Goal: Information Seeking & Learning: Learn about a topic

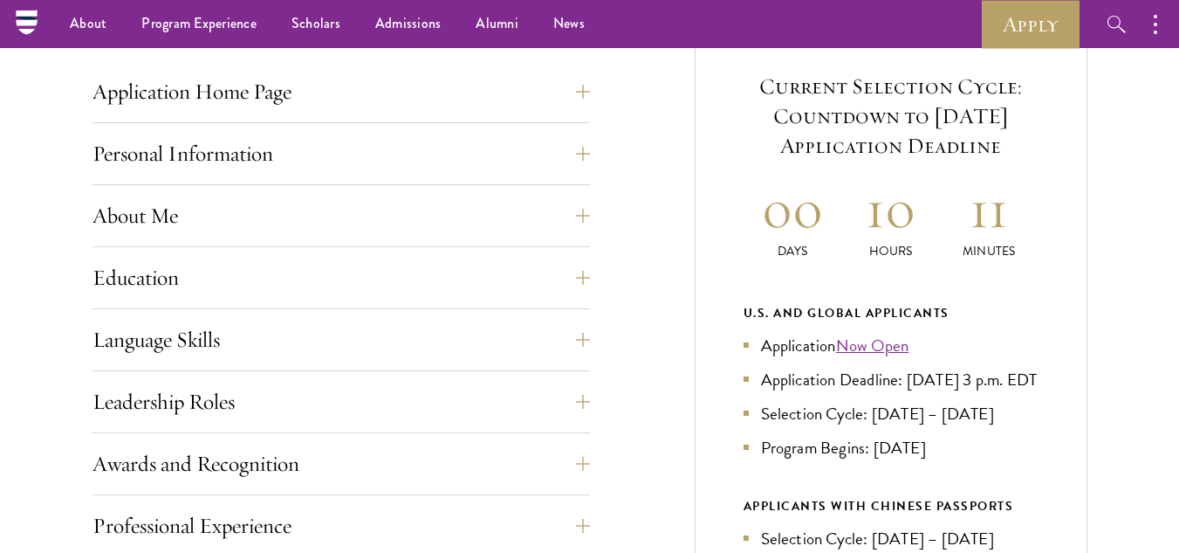
scroll to position [683, 0]
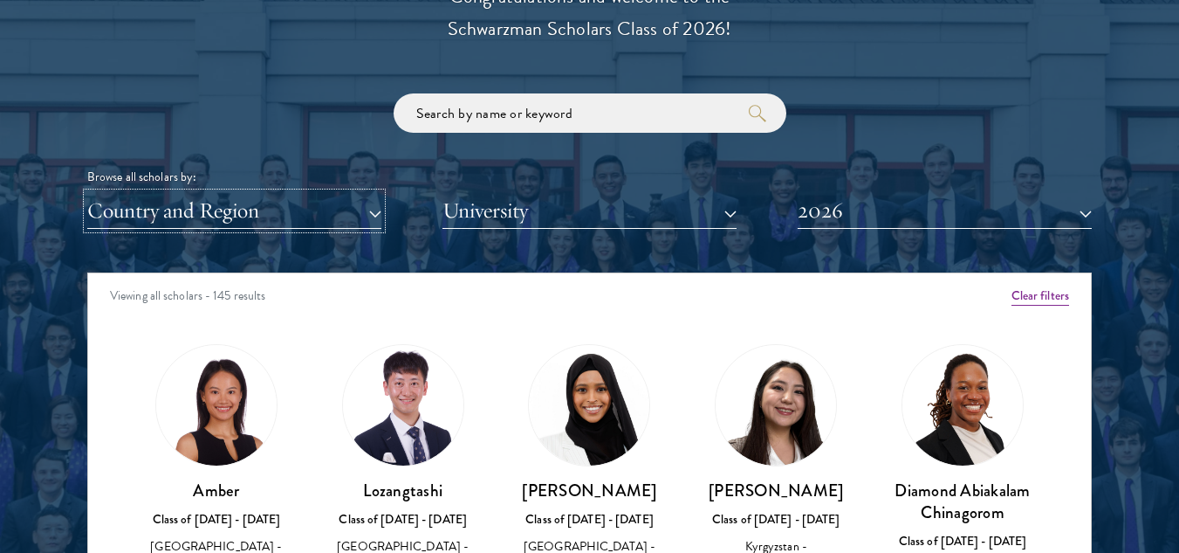
click at [326, 212] on button "Country and Region" at bounding box center [234, 211] width 294 height 36
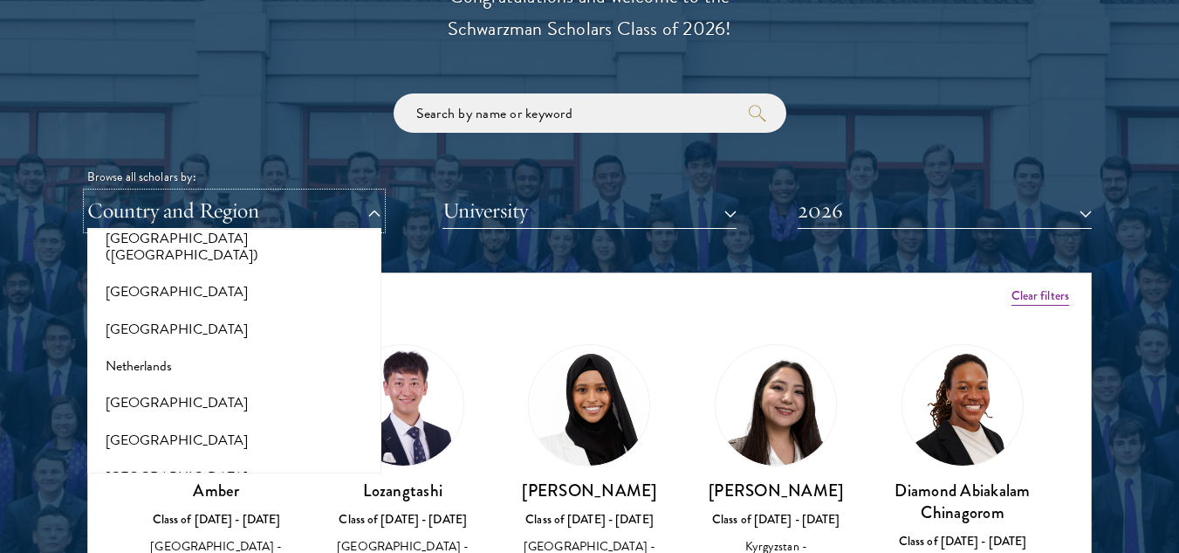
scroll to position [2248, 0]
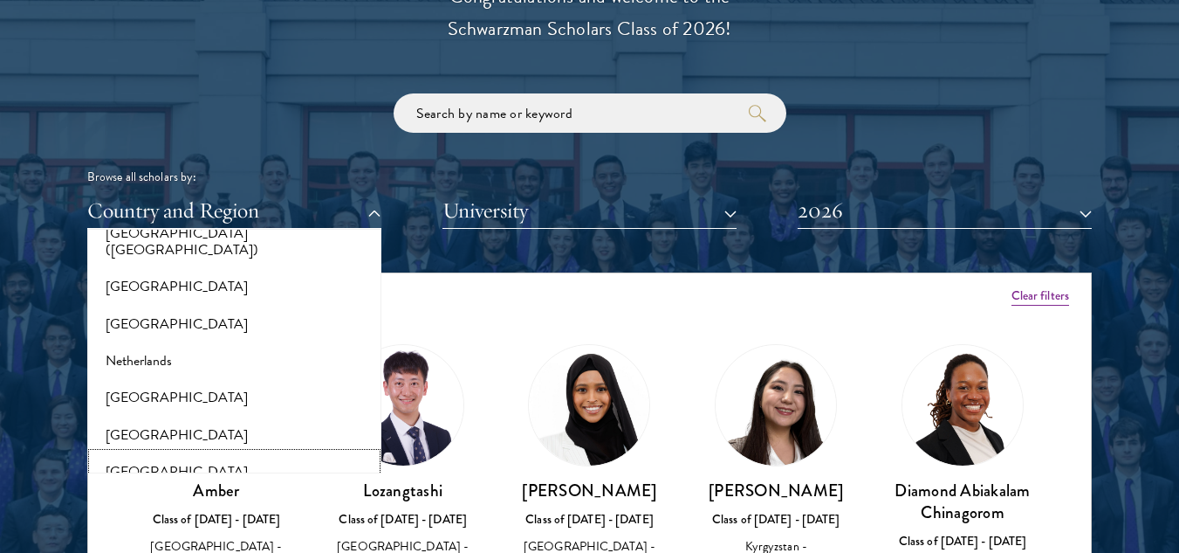
click at [137, 453] on button "[GEOGRAPHIC_DATA]" at bounding box center [235, 471] width 284 height 37
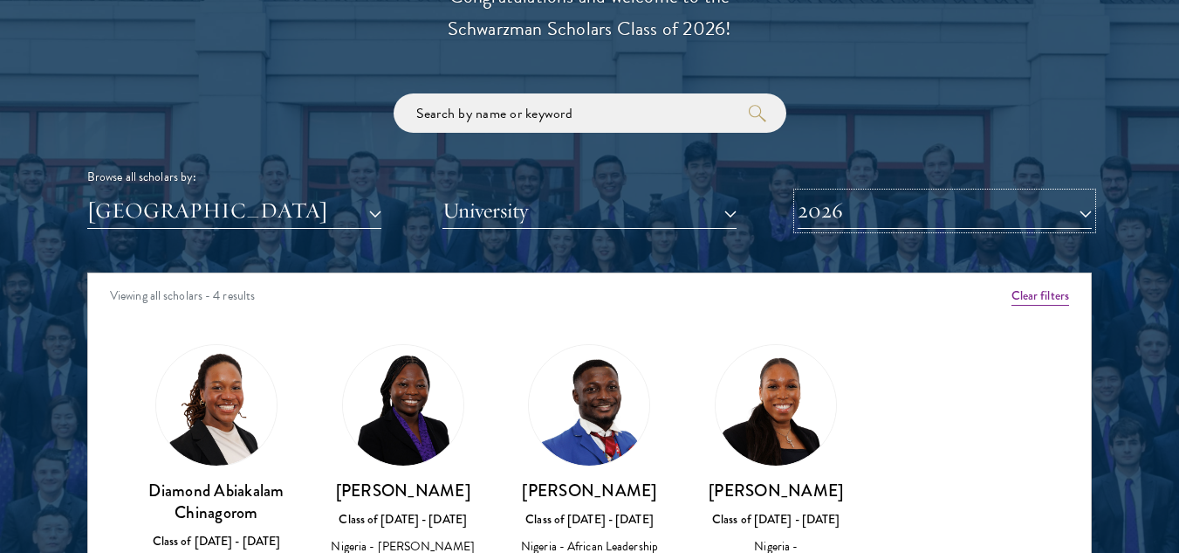
click at [869, 219] on button "2026" at bounding box center [945, 211] width 294 height 36
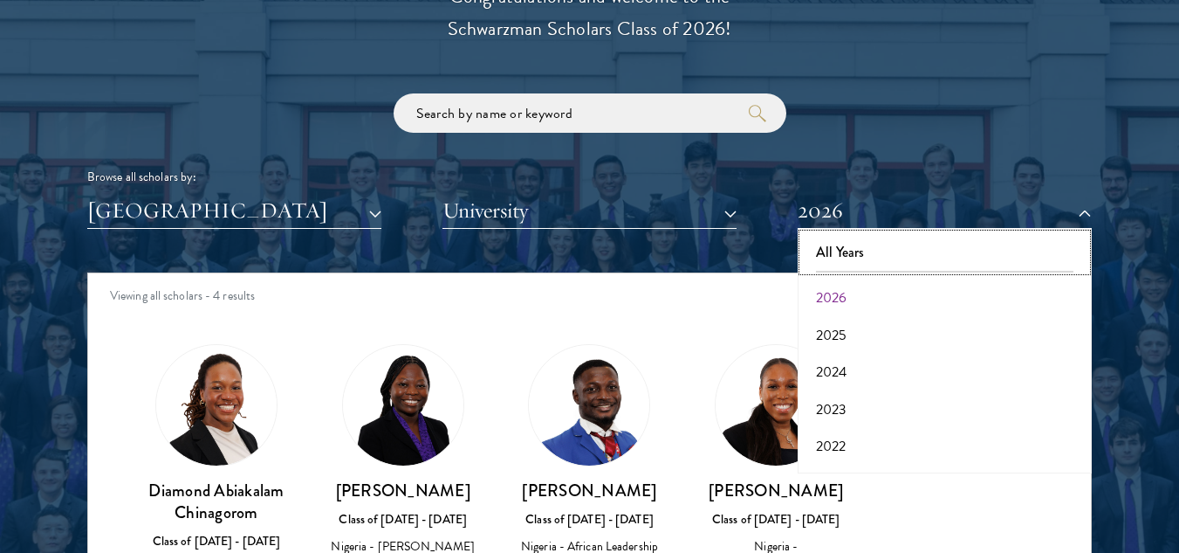
click at [847, 251] on button "All Years" at bounding box center [945, 252] width 284 height 37
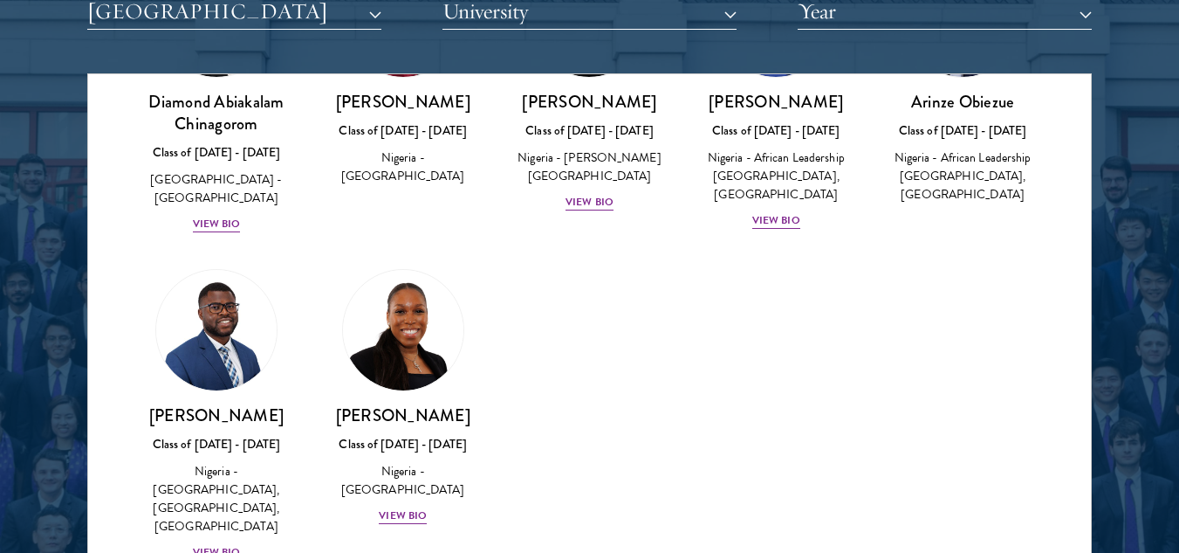
scroll to position [2209, 0]
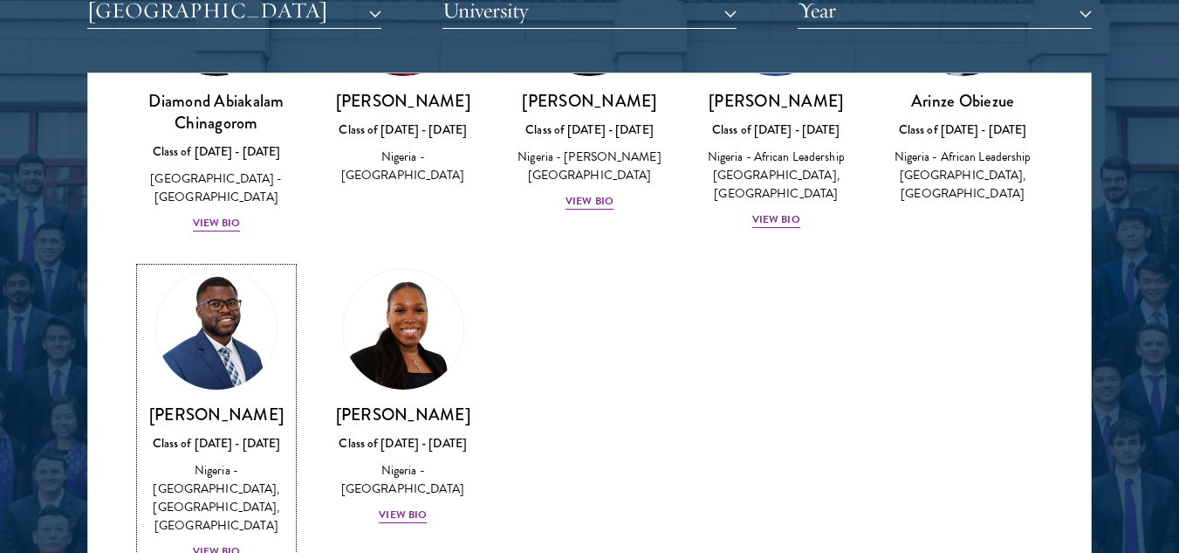
click at [203, 411] on h3 "[PERSON_NAME]" at bounding box center [217, 414] width 152 height 22
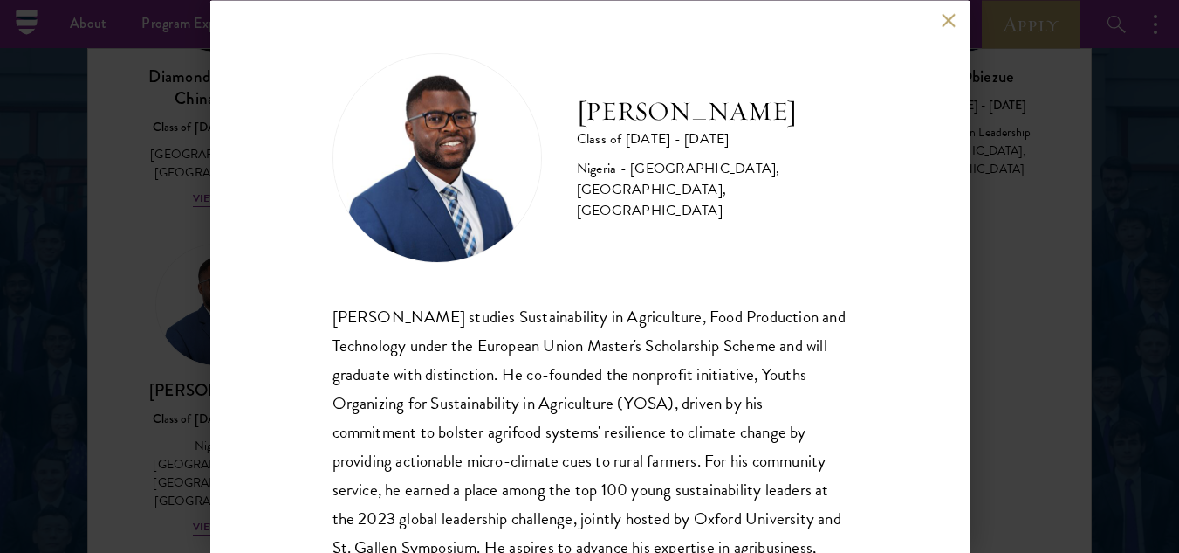
click at [952, 24] on button at bounding box center [949, 20] width 15 height 15
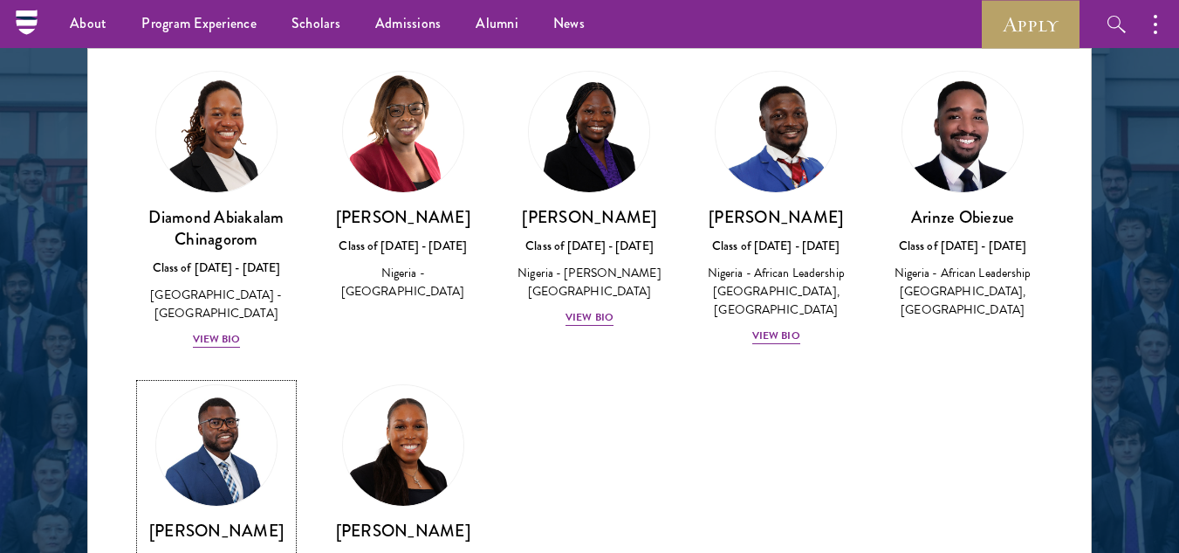
scroll to position [48, 0]
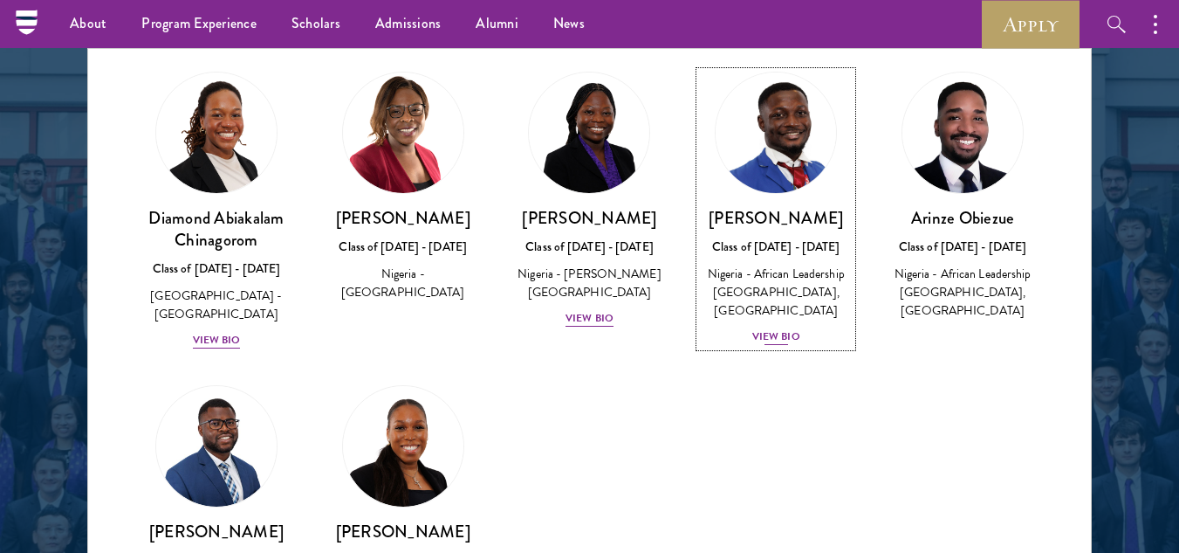
click at [766, 328] on div "View Bio" at bounding box center [776, 336] width 48 height 17
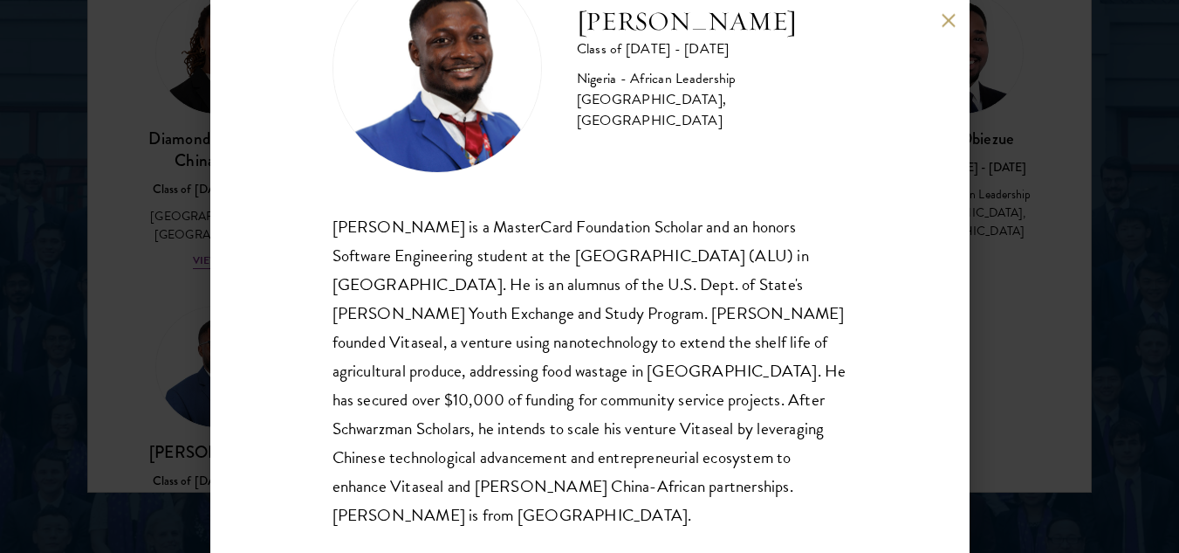
scroll to position [2314, 0]
click at [951, 20] on button at bounding box center [949, 20] width 15 height 15
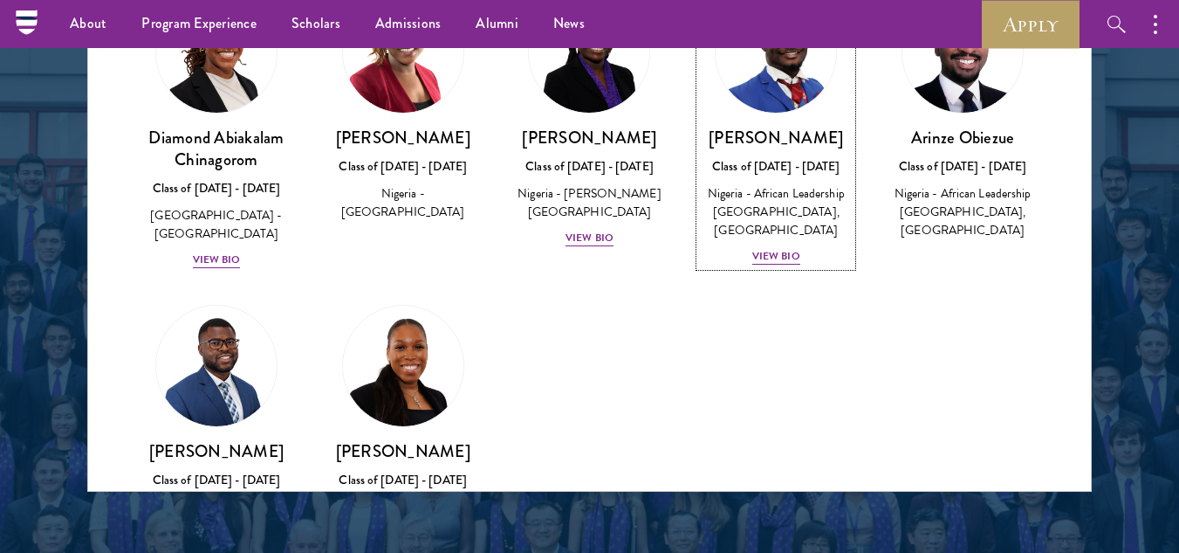
scroll to position [2305, 0]
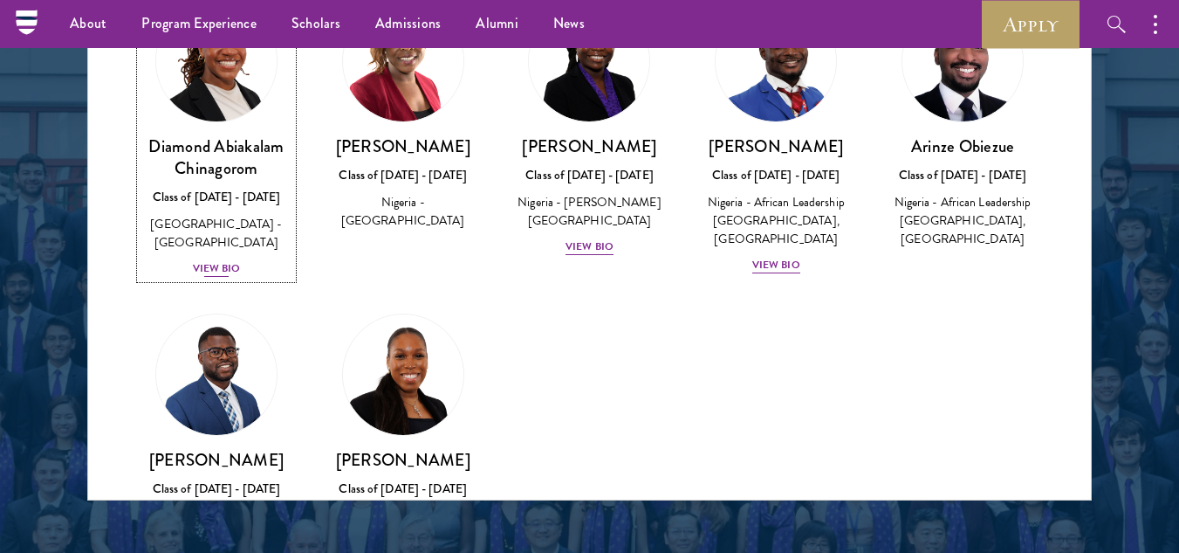
click at [189, 212] on div "Diamond Abiakalam [GEOGRAPHIC_DATA] Class of [DATE] - [DATE] [GEOGRAPHIC_DATA] …" at bounding box center [217, 206] width 152 height 143
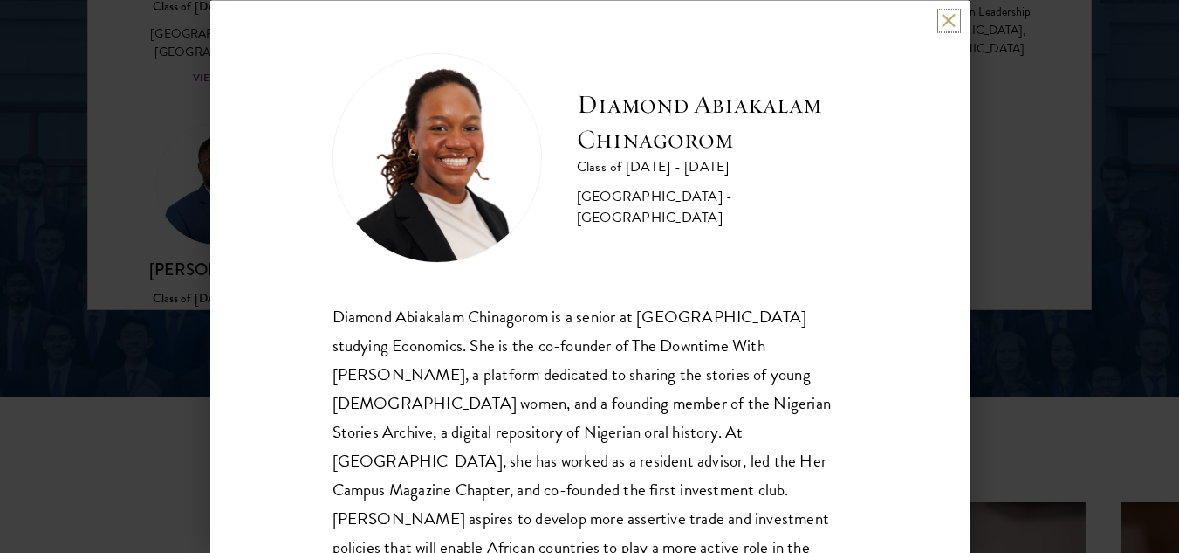
scroll to position [5, 0]
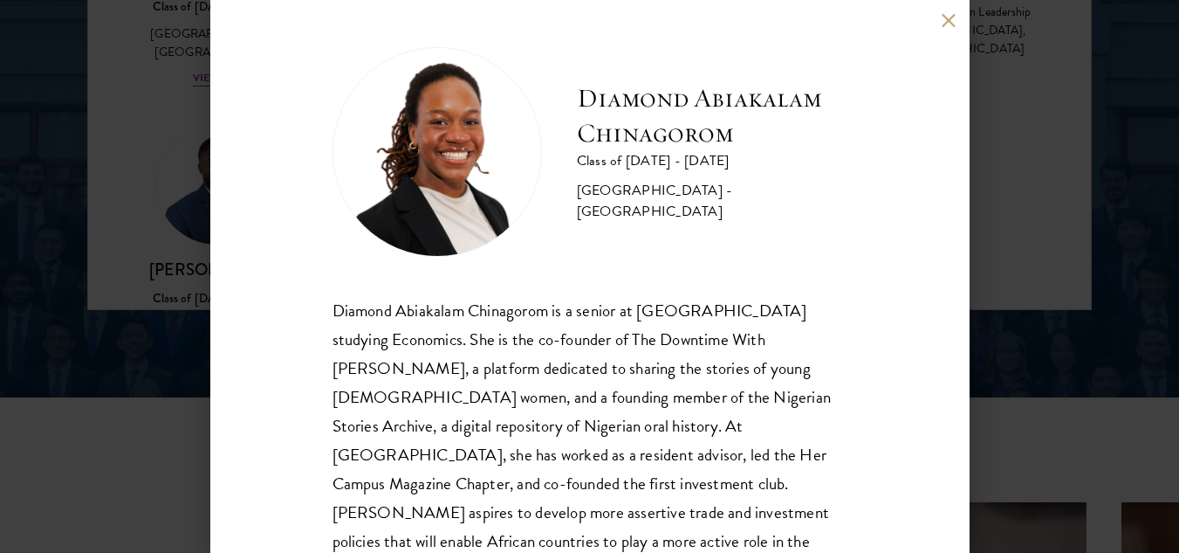
click at [1024, 194] on div "Diamond Abiakalam [GEOGRAPHIC_DATA] Class of [DATE] - [DATE] [GEOGRAPHIC_DATA] …" at bounding box center [589, 276] width 1179 height 553
click at [947, 23] on div "Nigeria - African Leadership [GEOGRAPHIC_DATA], [GEOGRAPHIC_DATA]" at bounding box center [963, 30] width 152 height 55
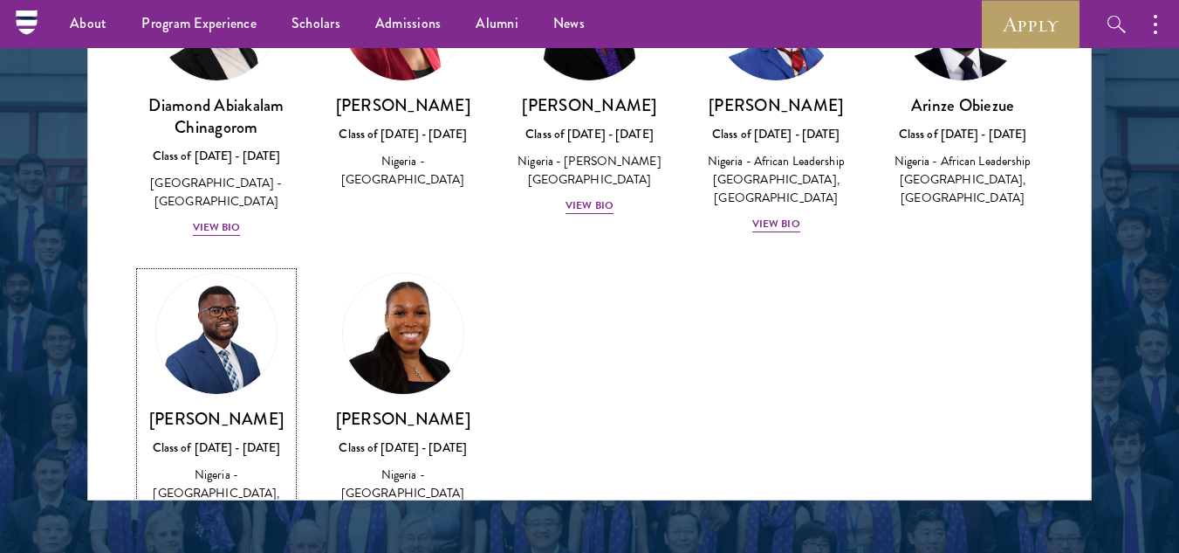
scroll to position [189, 0]
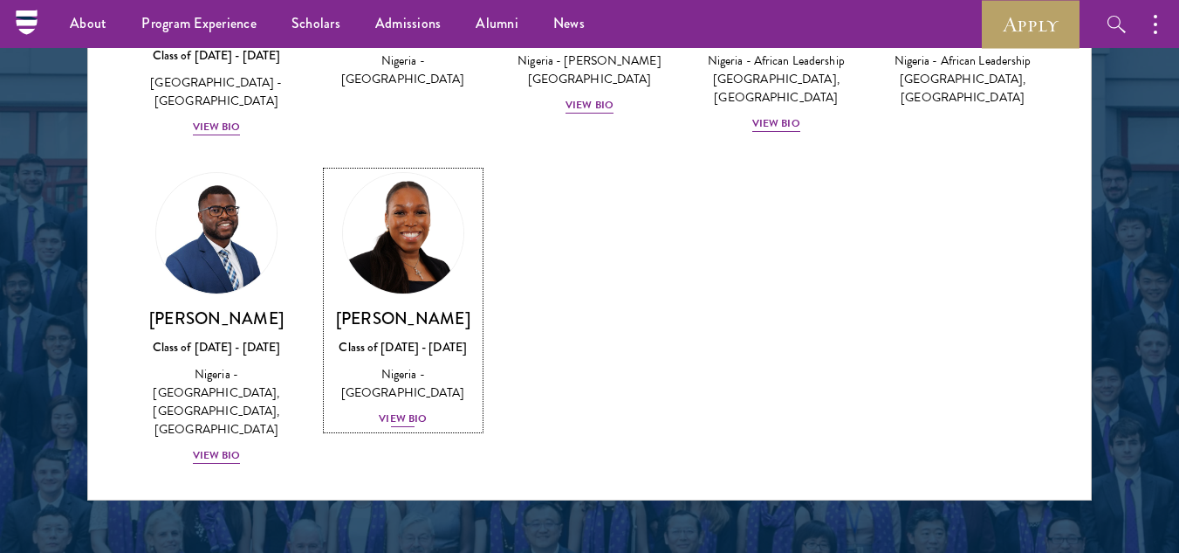
click at [388, 414] on div "View Bio" at bounding box center [403, 418] width 48 height 17
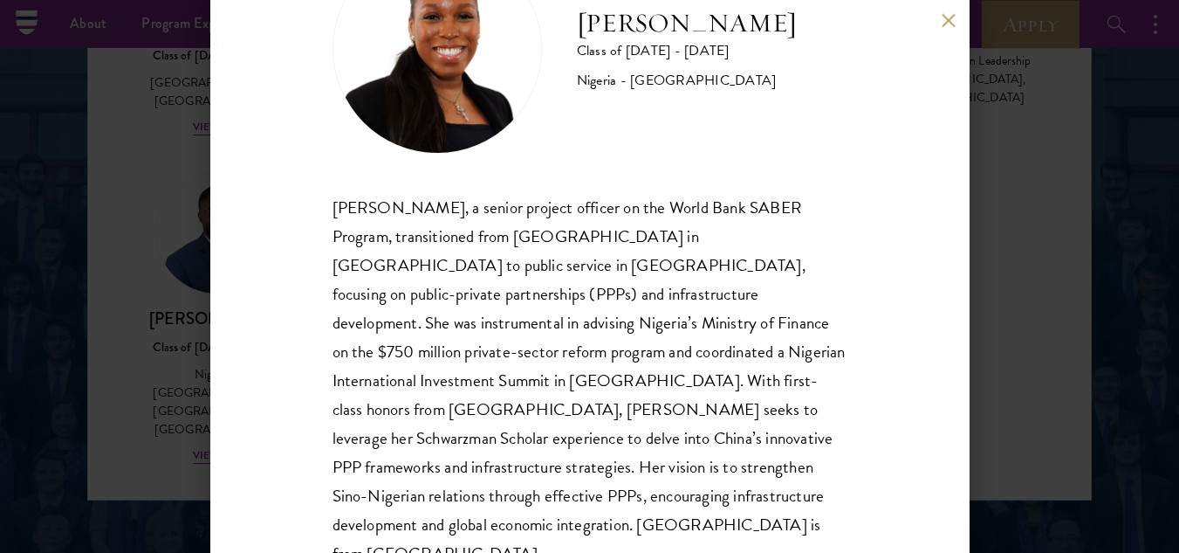
scroll to position [118, 0]
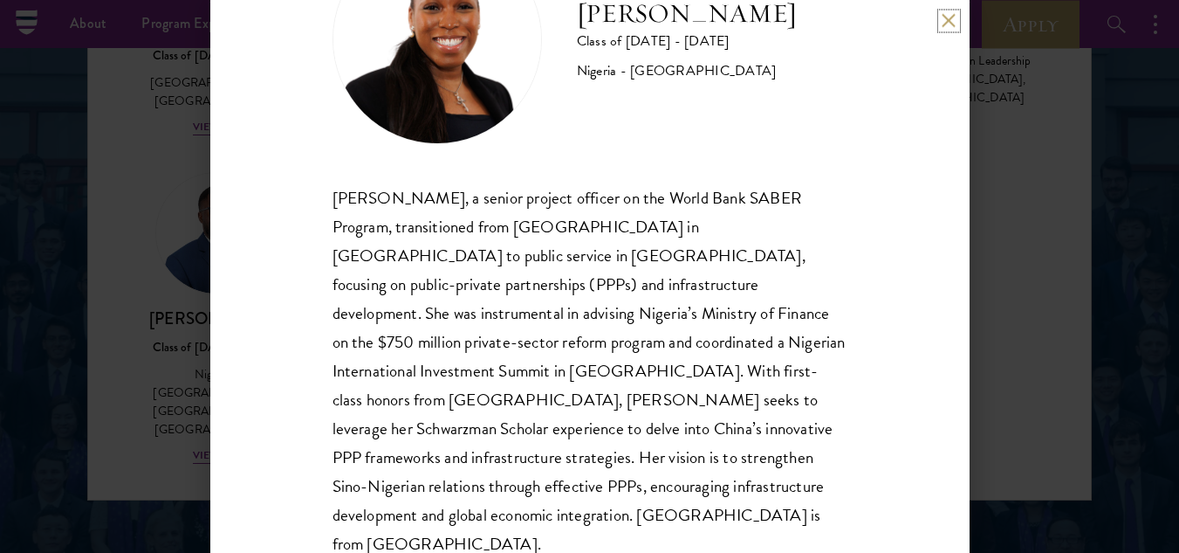
click at [952, 22] on button at bounding box center [949, 20] width 15 height 15
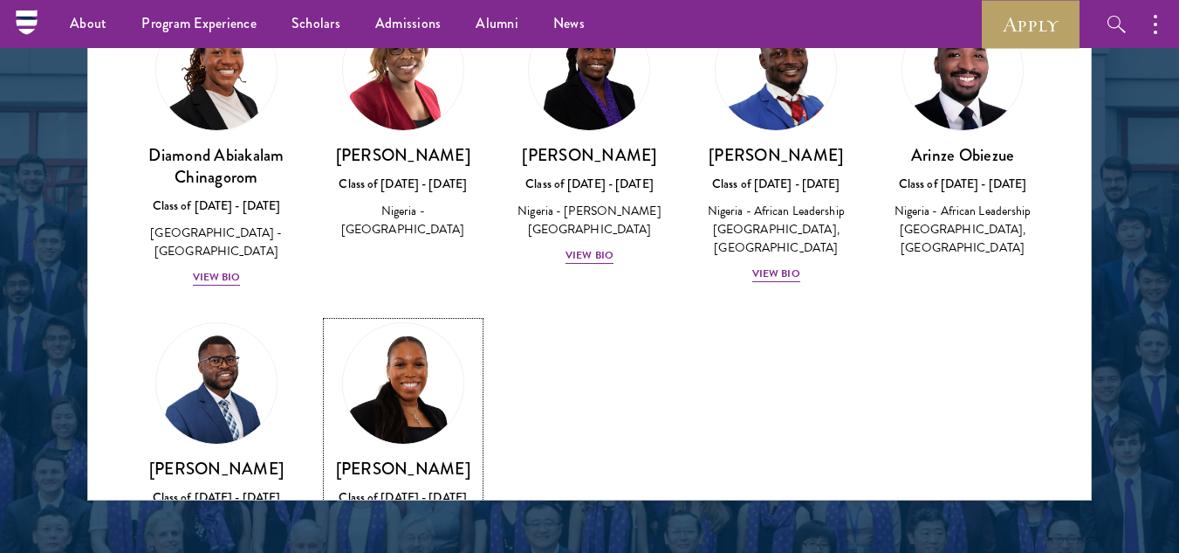
scroll to position [38, 0]
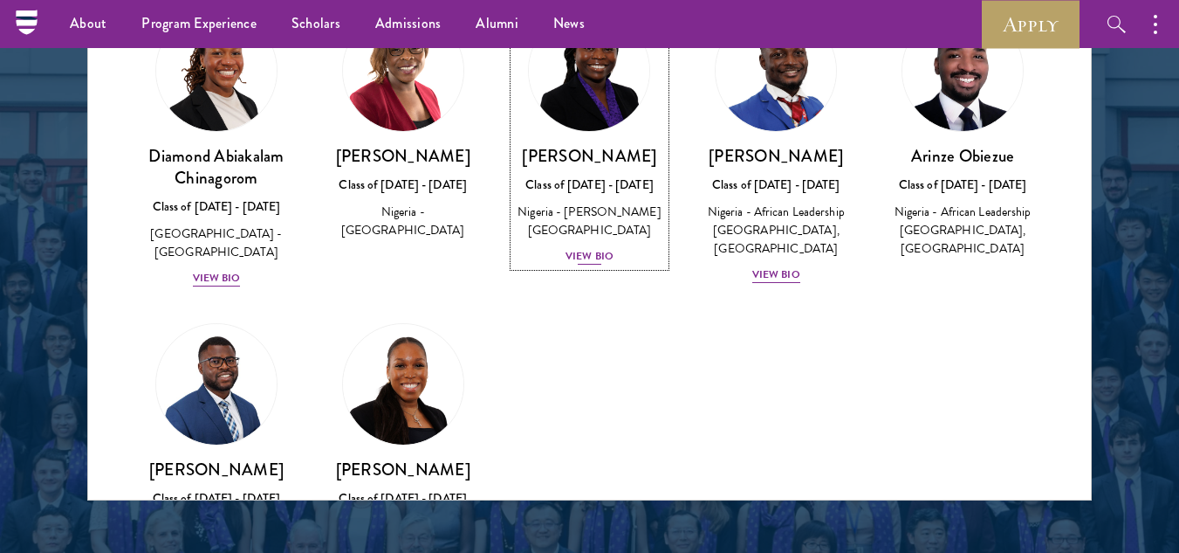
click at [577, 191] on div "[PERSON_NAME] Class of [DATE] - [DATE] [GEOGRAPHIC_DATA] - [PERSON_NAME][GEOGRA…" at bounding box center [590, 205] width 152 height 121
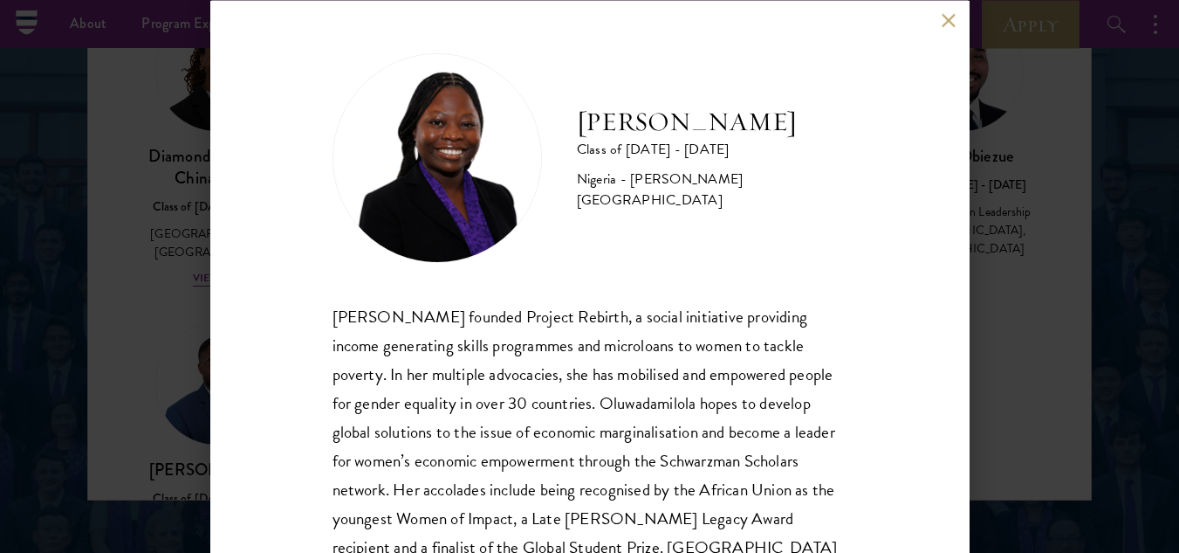
scroll to position [89, 0]
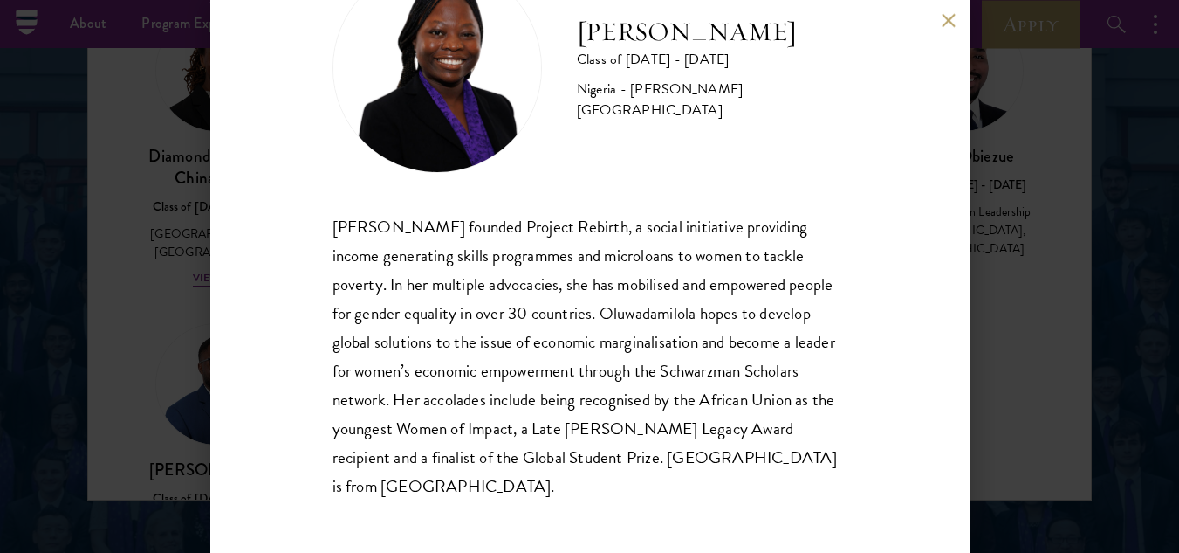
click at [944, 18] on button at bounding box center [949, 20] width 15 height 15
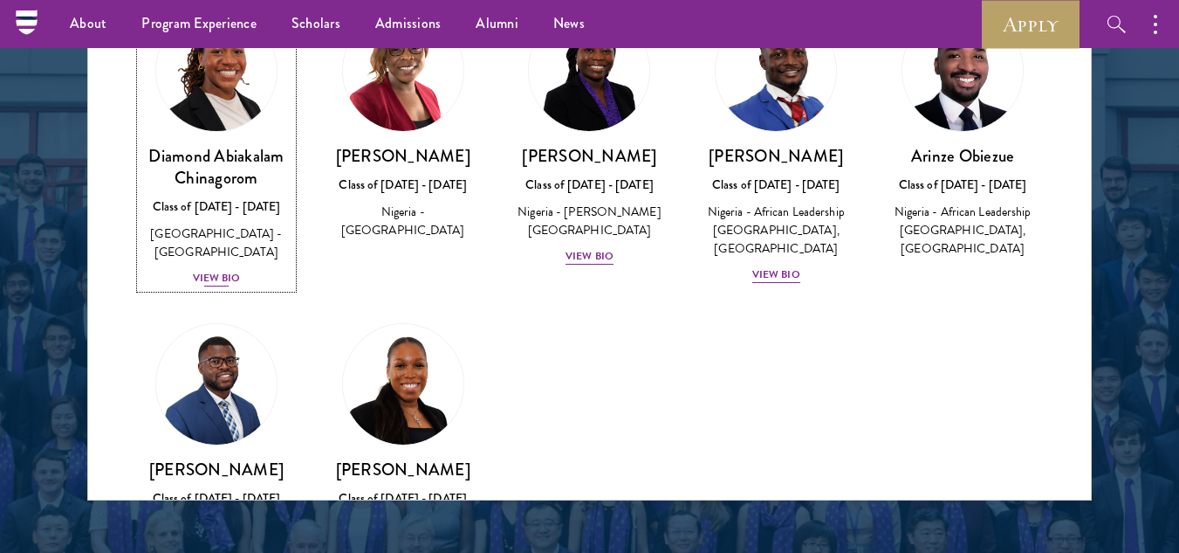
click at [205, 223] on div "Diamond Abiakalam [GEOGRAPHIC_DATA] Class of [DATE] - [DATE] [GEOGRAPHIC_DATA] …" at bounding box center [217, 216] width 152 height 143
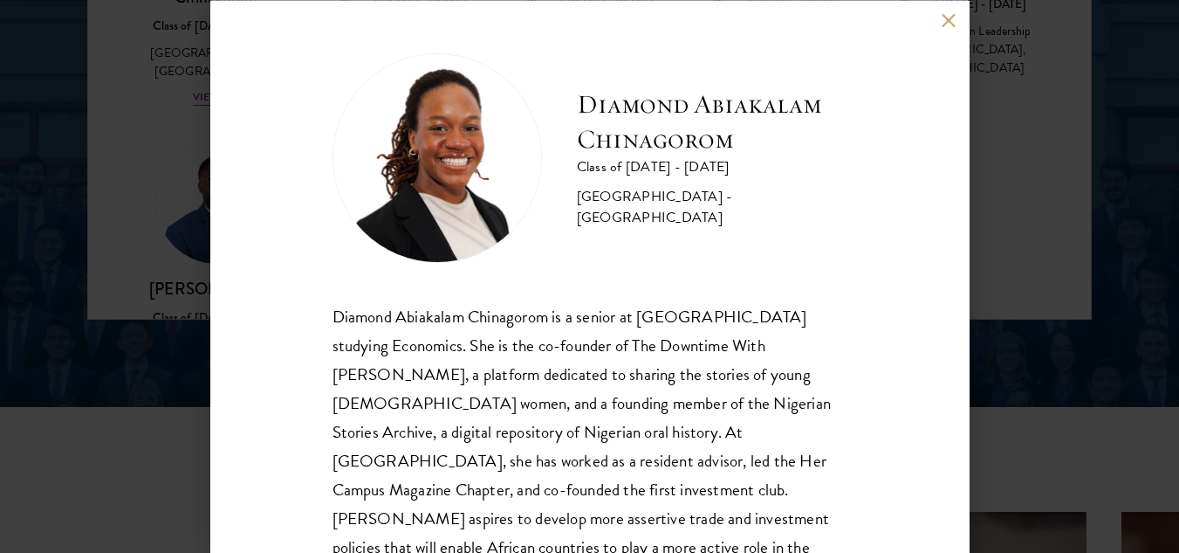
scroll to position [60, 0]
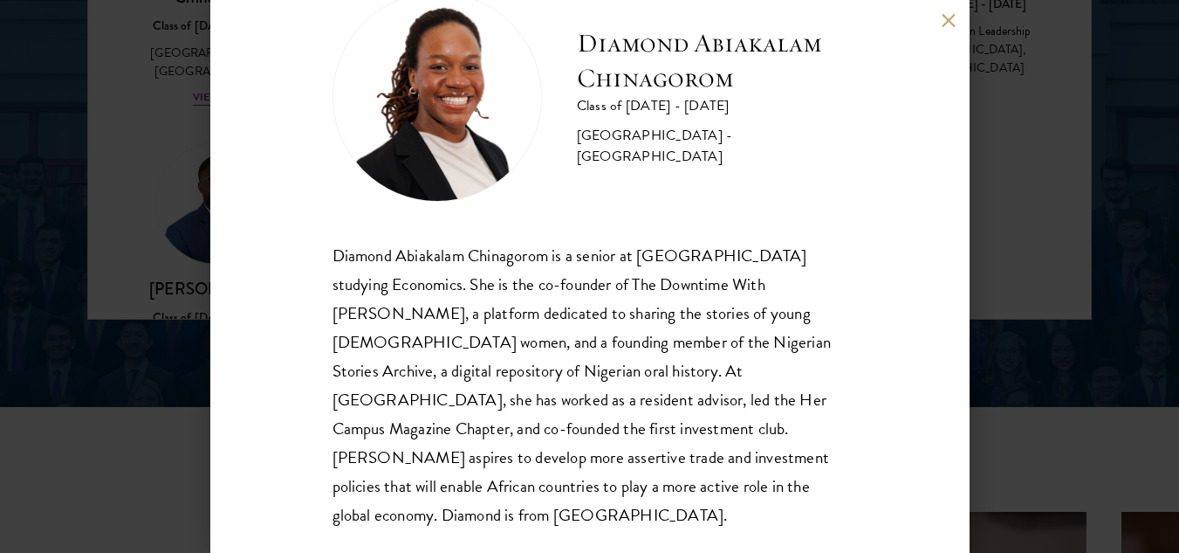
click at [123, 155] on div "Diamond Abiakalam [GEOGRAPHIC_DATA] Class of [DATE] - [DATE] [GEOGRAPHIC_DATA] …" at bounding box center [589, 276] width 1179 height 553
click at [949, 18] on div "About Overview Leadership Donors Program Experience Overview Curriculum Student…" at bounding box center [589, 475] width 1179 height 5923
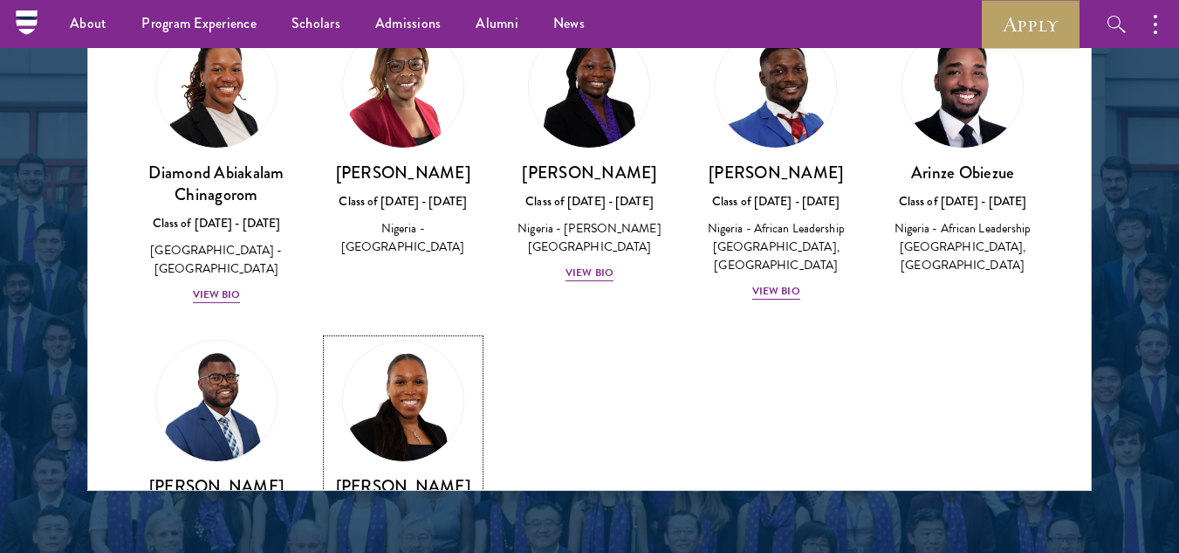
scroll to position [11, 0]
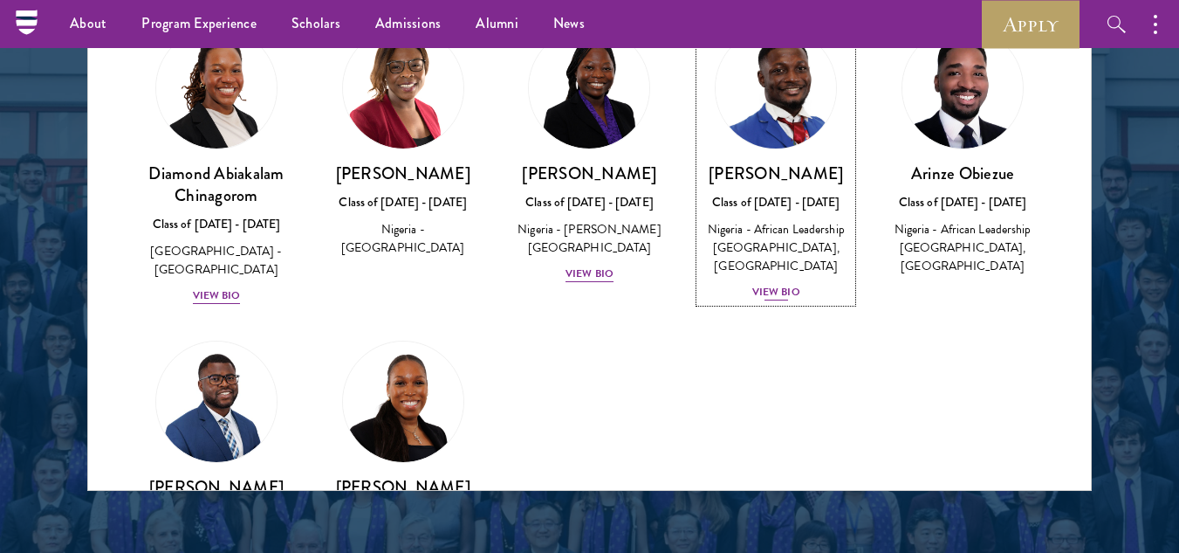
click at [762, 252] on div "Nigeria - African Leadership [GEOGRAPHIC_DATA], [GEOGRAPHIC_DATA]" at bounding box center [776, 247] width 152 height 55
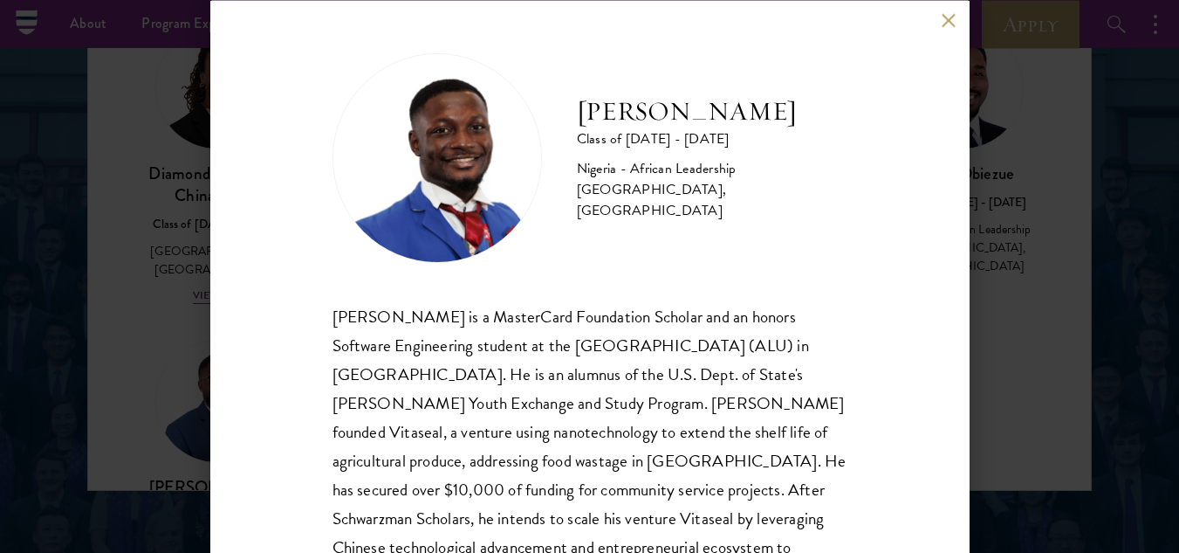
scroll to position [89, 0]
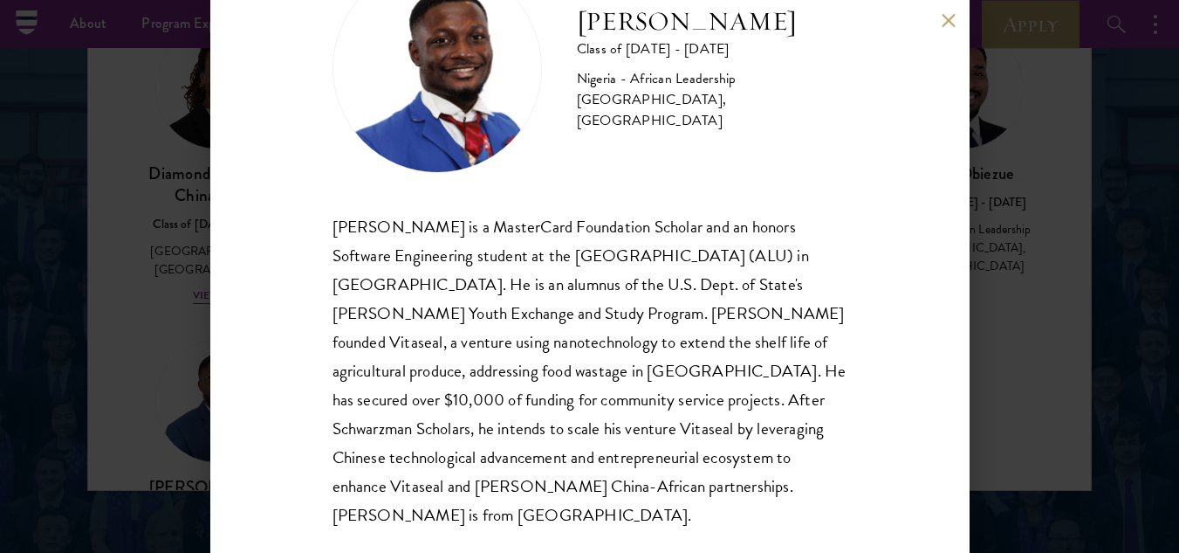
click at [944, 25] on button at bounding box center [949, 20] width 15 height 15
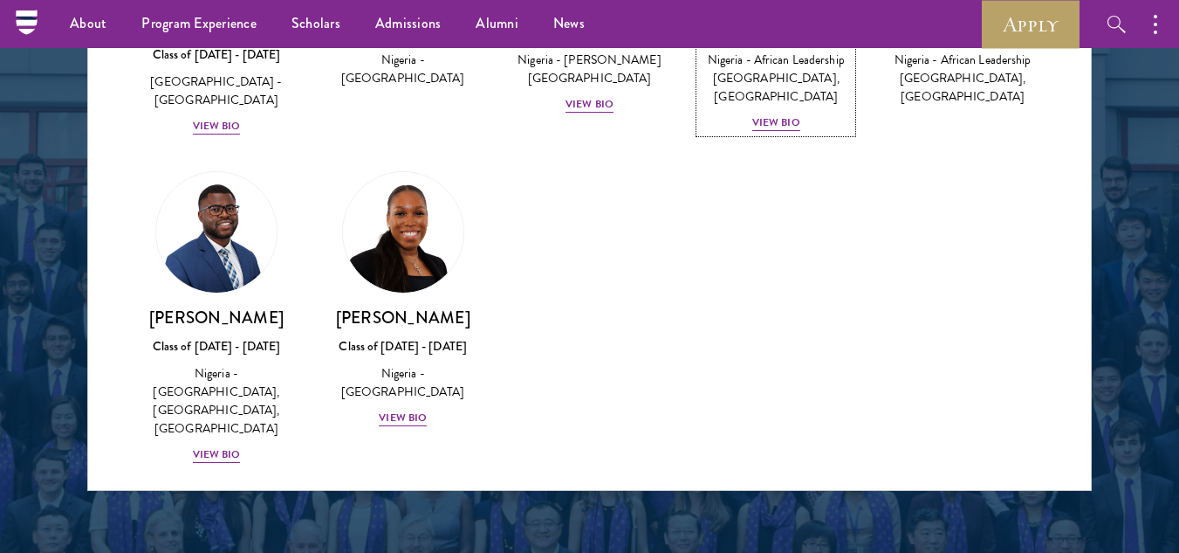
scroll to position [189, 0]
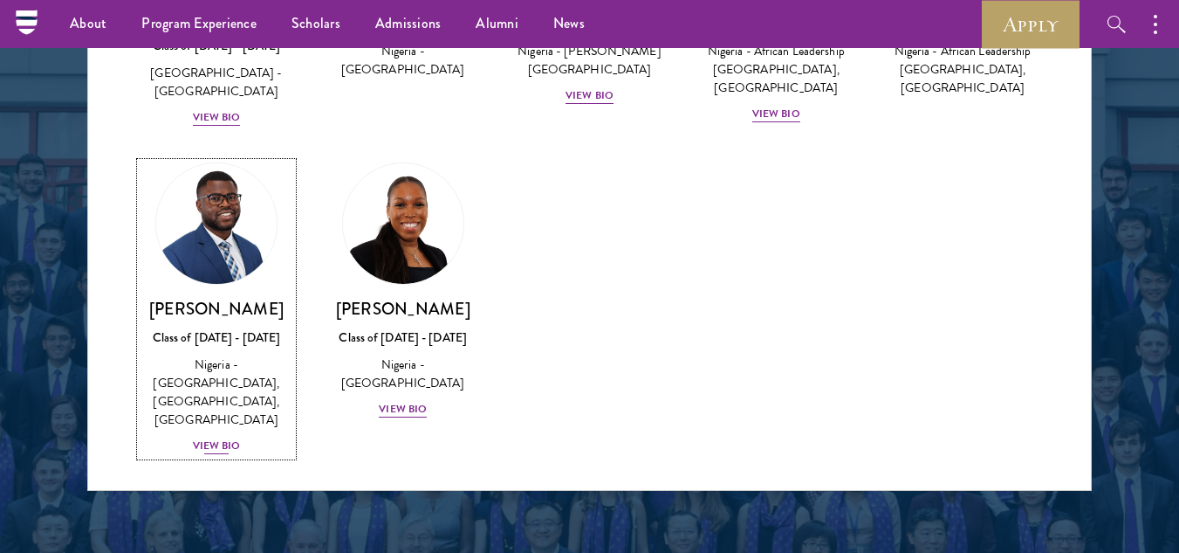
click at [206, 380] on div "Nigeria - [GEOGRAPHIC_DATA], [GEOGRAPHIC_DATA], [GEOGRAPHIC_DATA]" at bounding box center [217, 391] width 152 height 73
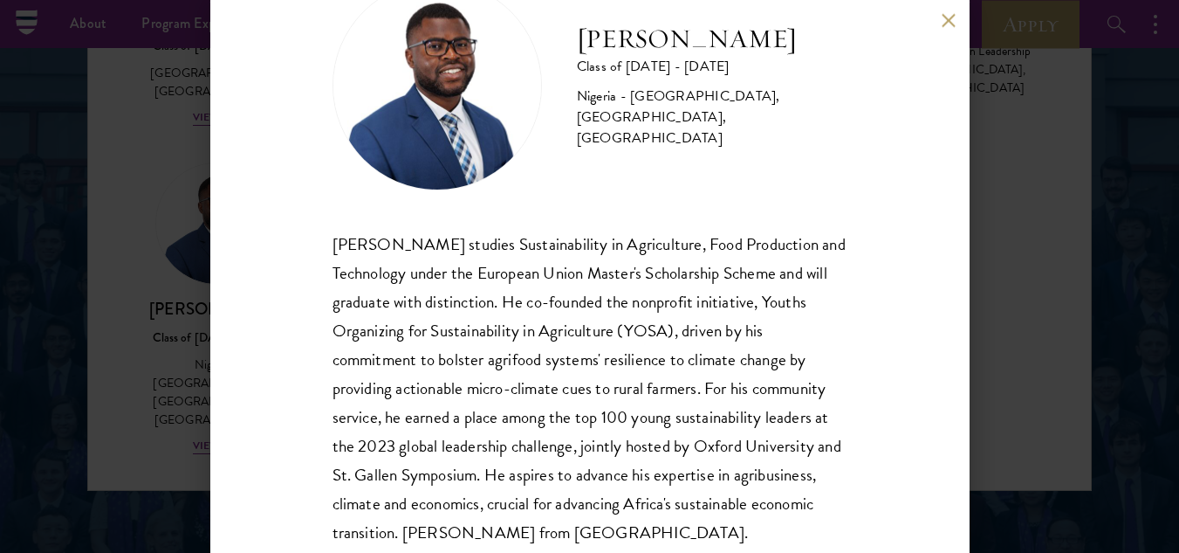
scroll to position [118, 0]
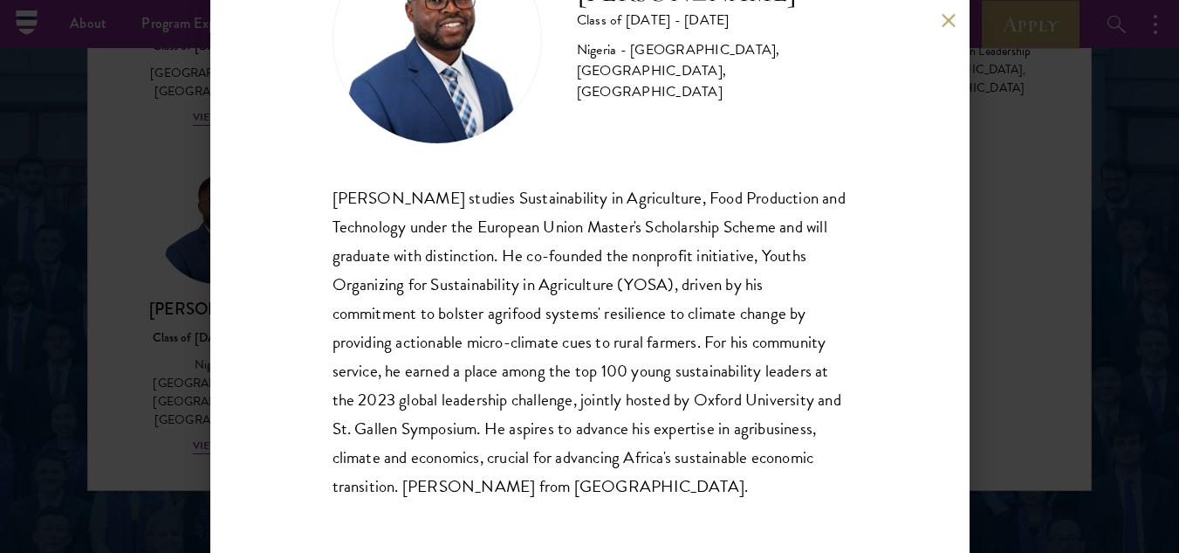
click at [944, 17] on button at bounding box center [949, 20] width 15 height 15
